Goal: Transaction & Acquisition: Purchase product/service

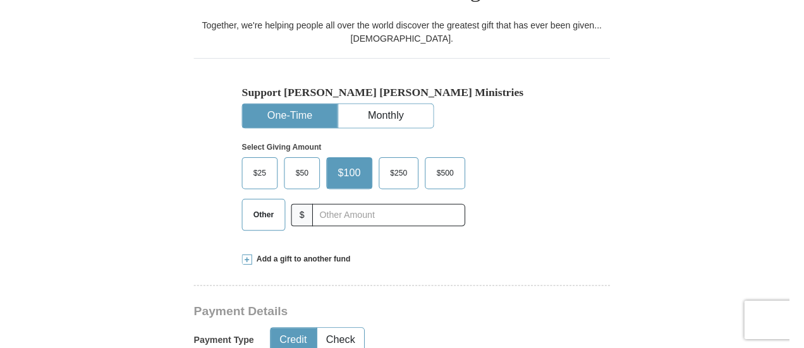
scroll to position [397, 0]
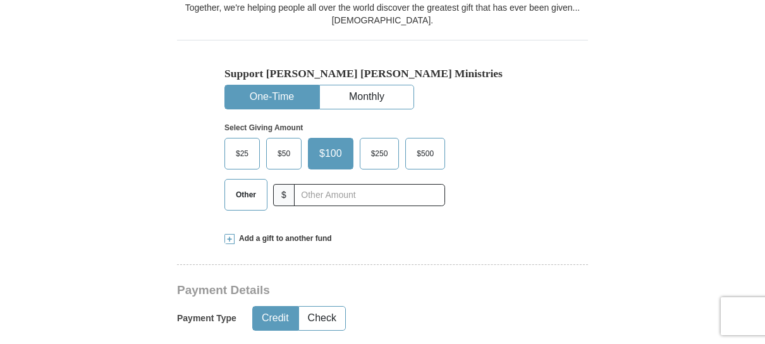
click at [252, 144] on span "$25" at bounding box center [241, 153] width 25 height 19
click at [0, 0] on input "$25" at bounding box center [0, 0] width 0 height 0
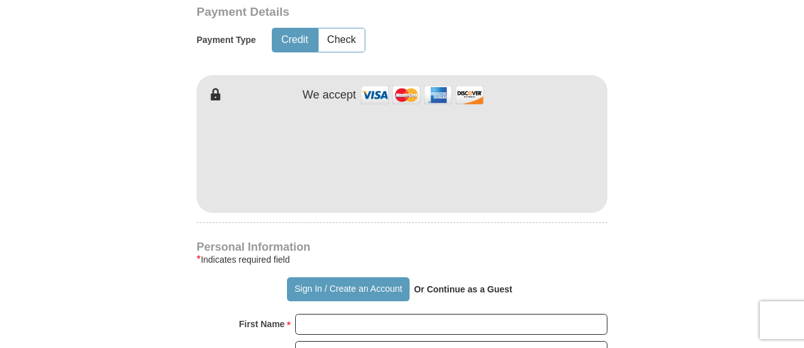
scroll to position [677, 0]
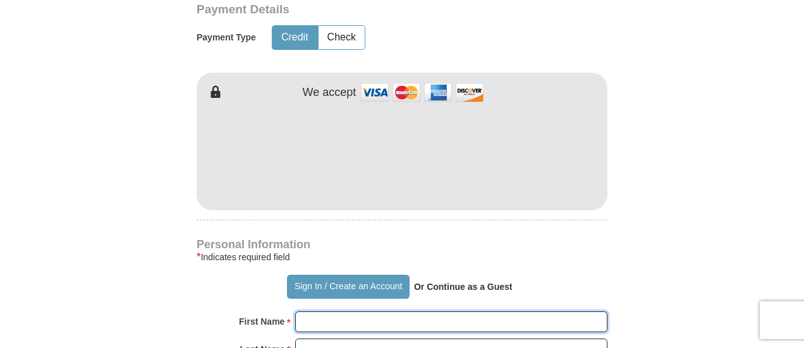
click at [344, 312] on input "First Name *" at bounding box center [451, 322] width 312 height 21
click at [329, 339] on input "Last Name *" at bounding box center [451, 349] width 312 height 21
type input "[PERSON_NAME]"
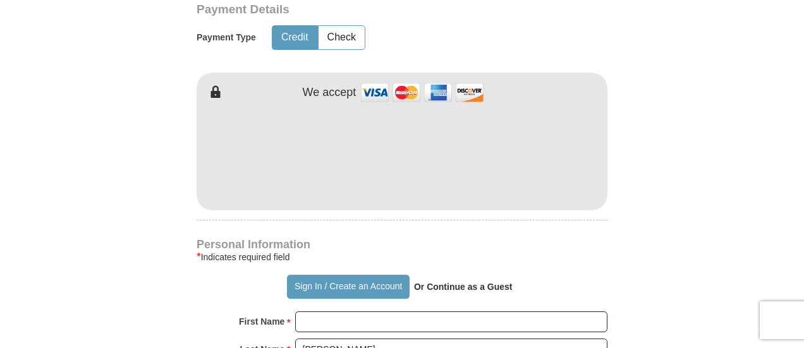
type input "[EMAIL_ADDRESS][DOMAIN_NAME]"
type input "[STREET_ADDRESS][PERSON_NAME]"
type input "Pennsauken"
select select "NJ"
type input "08110"
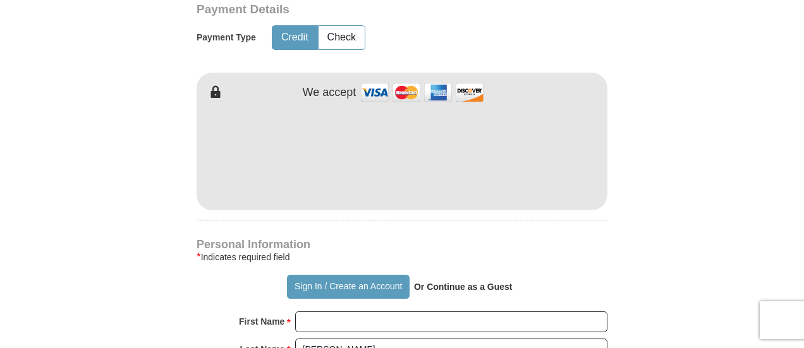
type input "8565222947"
drag, startPoint x: 325, startPoint y: 319, endPoint x: 296, endPoint y: 320, distance: 29.8
click at [296, 339] on input "[PERSON_NAME]" at bounding box center [451, 349] width 312 height 21
type input "[PERSON_NAME]"
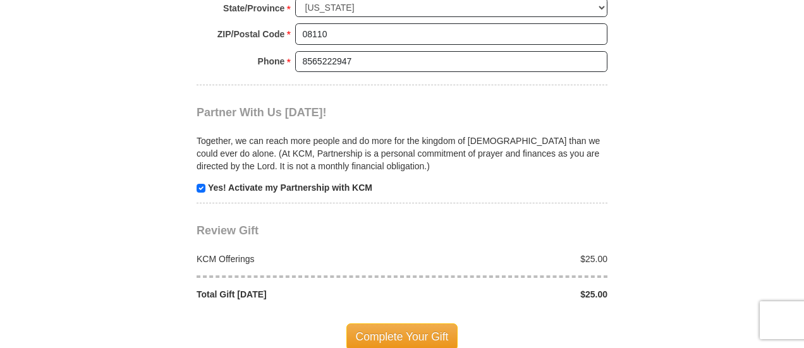
scroll to position [1215, 0]
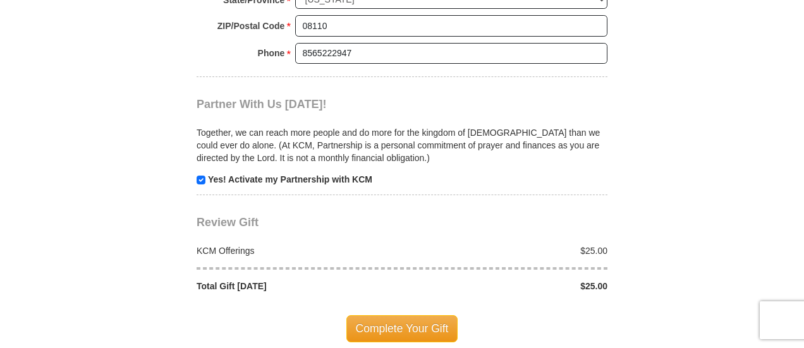
type input "[PERSON_NAME]"
click at [197, 176] on input "checkbox" at bounding box center [201, 180] width 9 height 9
checkbox input "false"
click at [394, 315] on span "Complete Your Gift" at bounding box center [402, 328] width 112 height 27
